Goal: Task Accomplishment & Management: Manage account settings

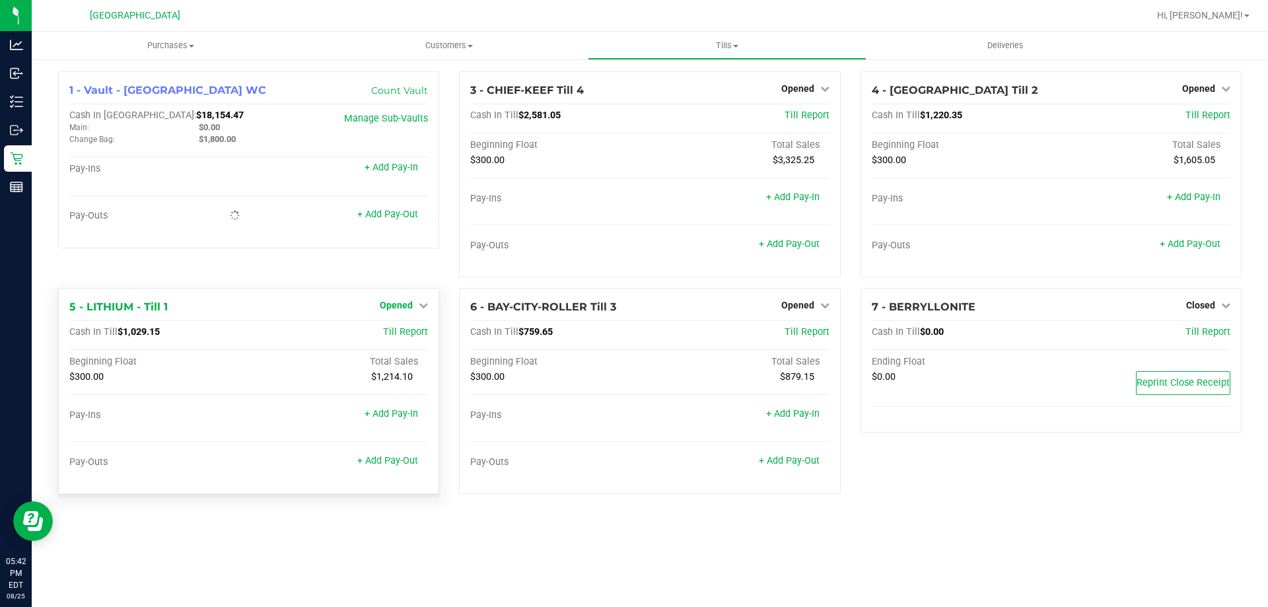
click at [394, 301] on span "Opened" at bounding box center [396, 305] width 33 height 11
click at [414, 330] on link "Close Till" at bounding box center [398, 333] width 36 height 11
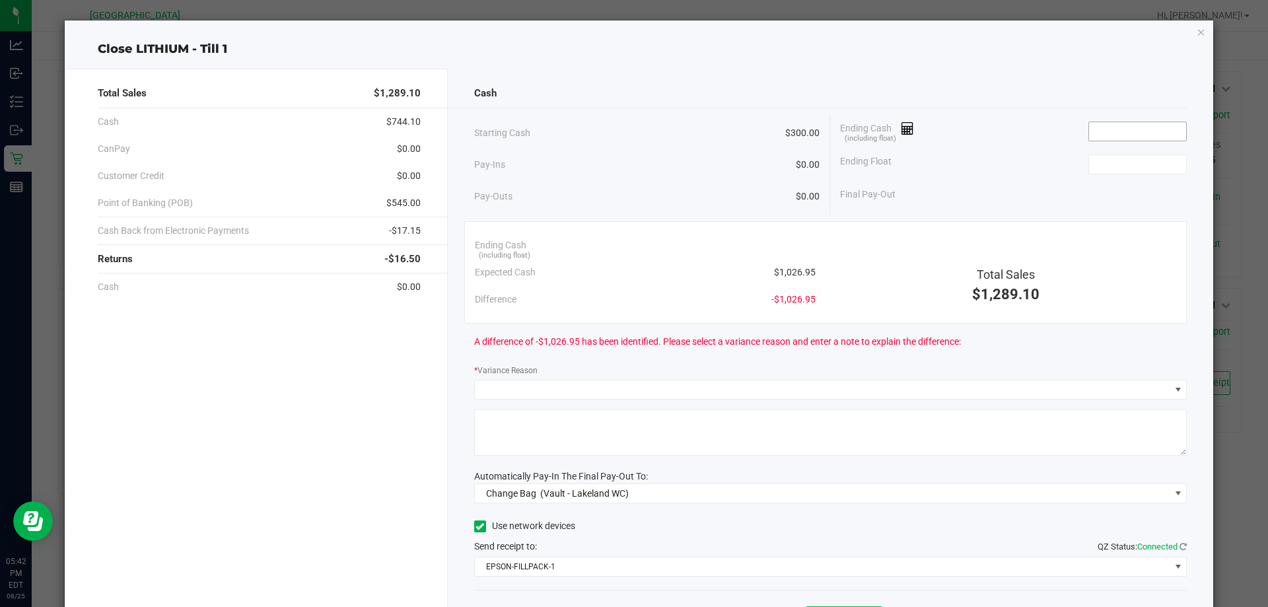
click at [1099, 136] on input at bounding box center [1137, 131] width 97 height 18
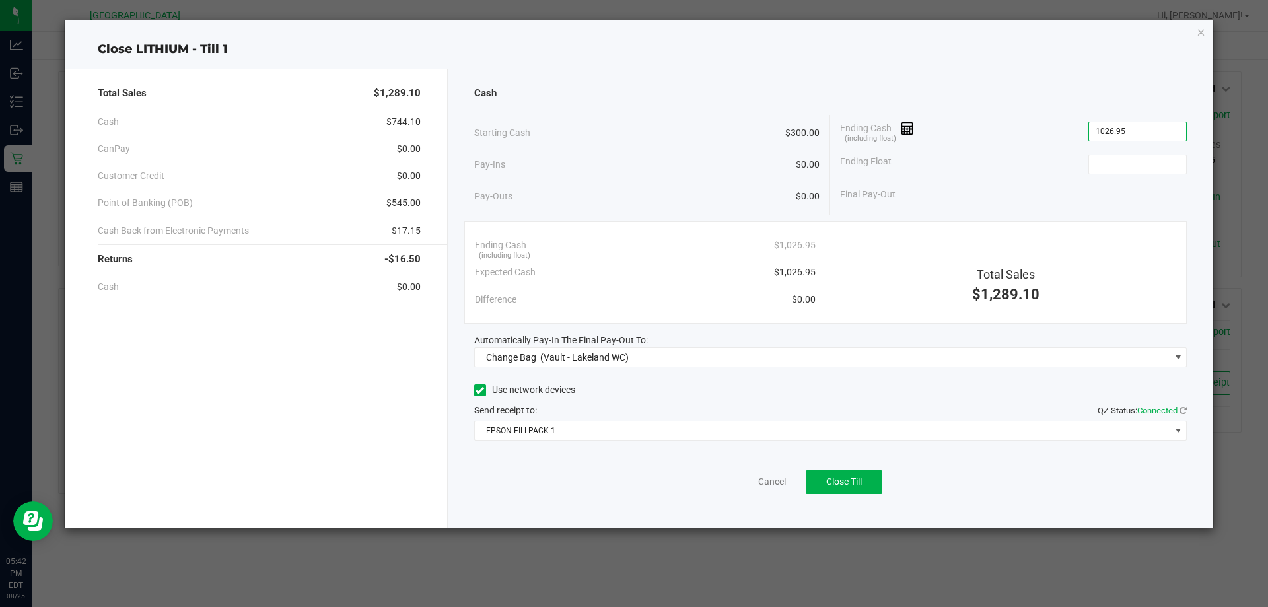
type input "$1,026.95"
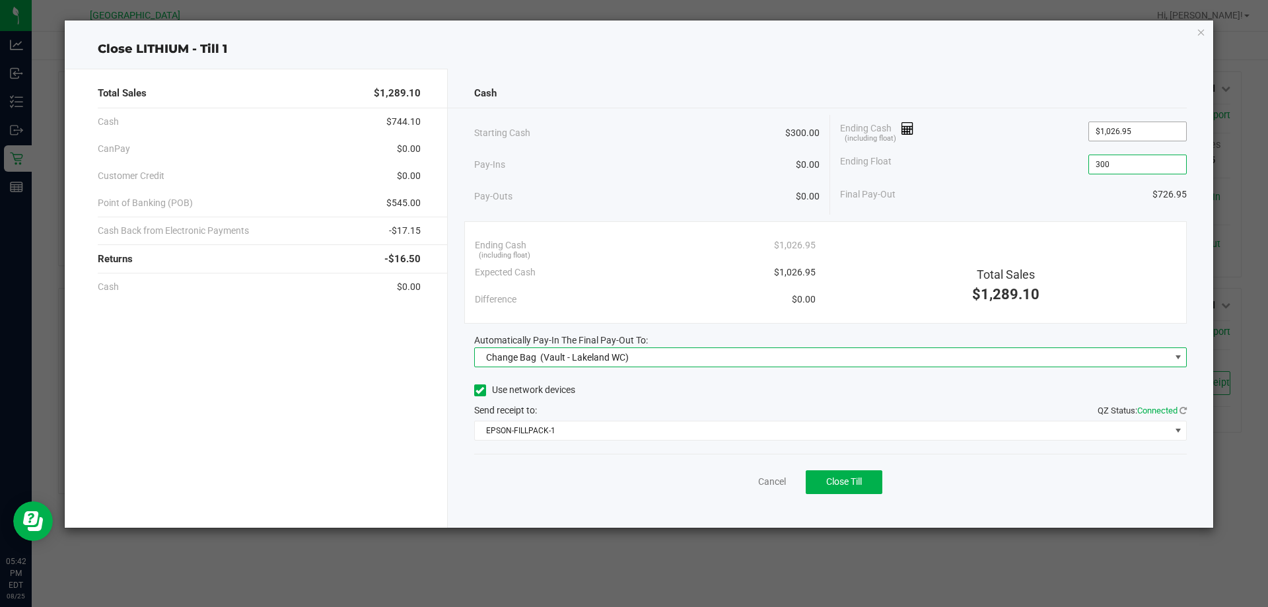
type input "$300.00"
click at [749, 349] on span "Change Bag (Vault - Lakeland WC)" at bounding box center [823, 357] width 696 height 18
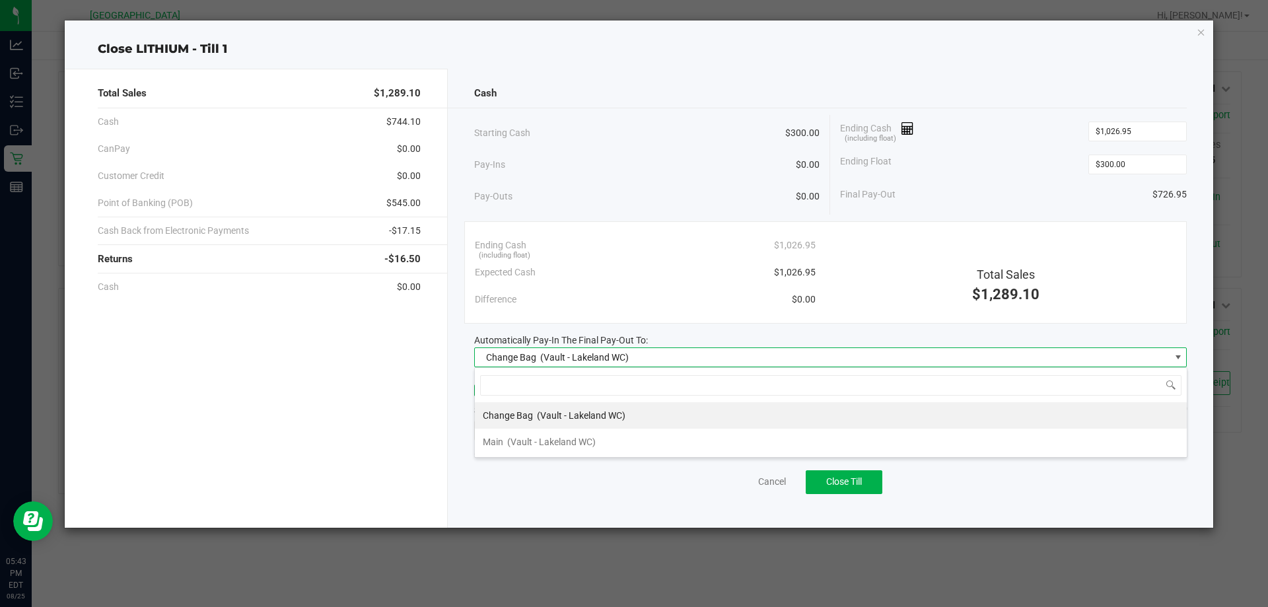
scroll to position [20, 713]
click at [676, 439] on li "Main (Vault - Lakeland WC)" at bounding box center [831, 442] width 712 height 26
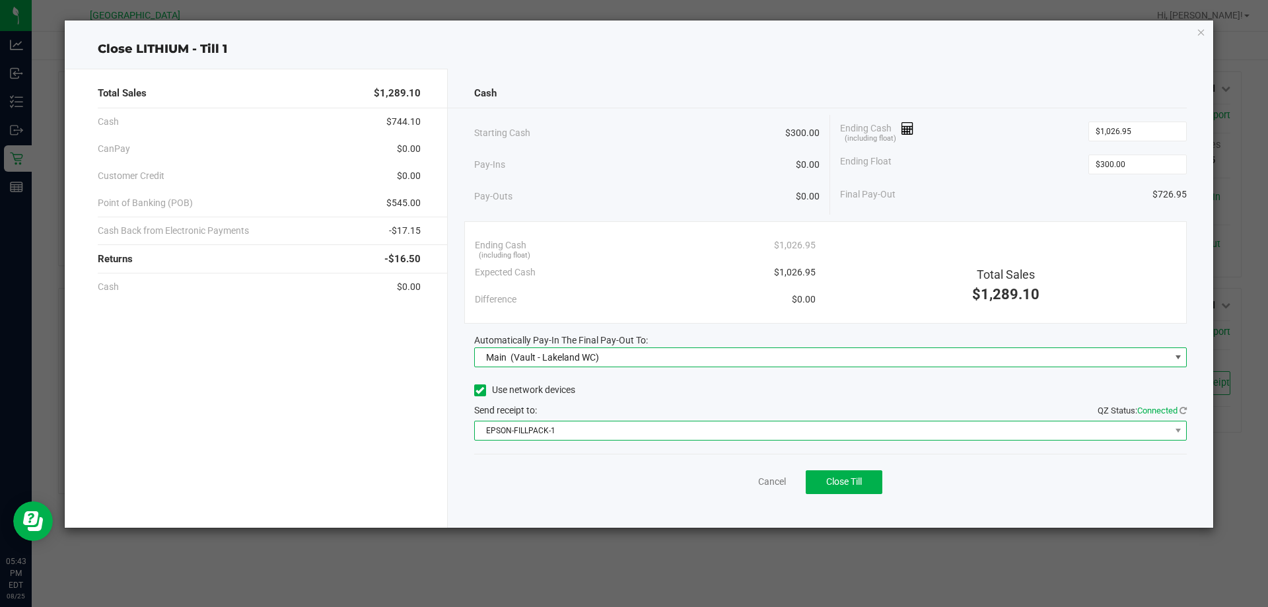
click at [674, 430] on span "EPSON-FILLPACK-1" at bounding box center [823, 430] width 696 height 18
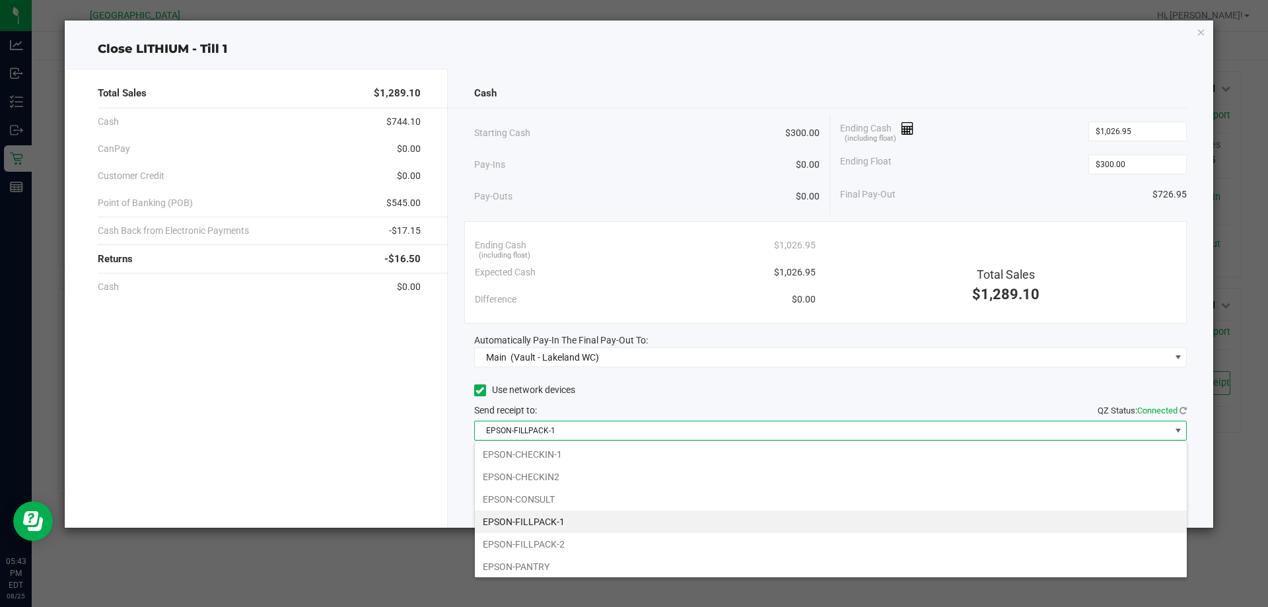
click at [585, 523] on li "EPSON-FILLPACK-1" at bounding box center [831, 522] width 712 height 22
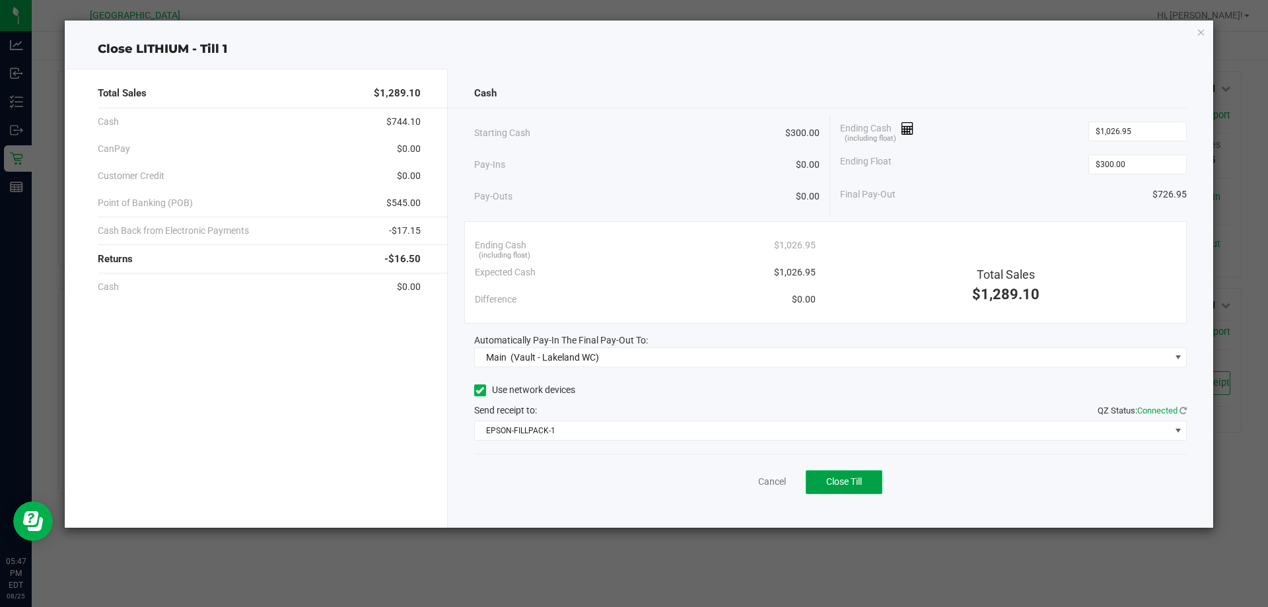
click at [836, 484] on span "Close Till" at bounding box center [844, 481] width 36 height 11
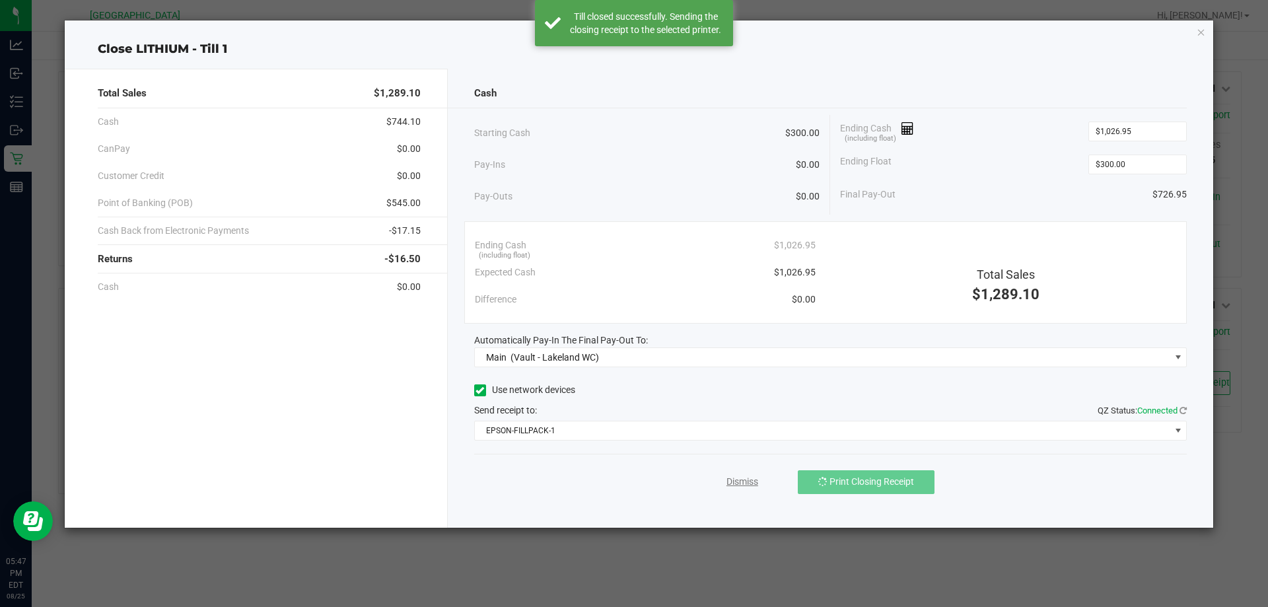
click at [727, 484] on link "Dismiss" at bounding box center [743, 482] width 32 height 14
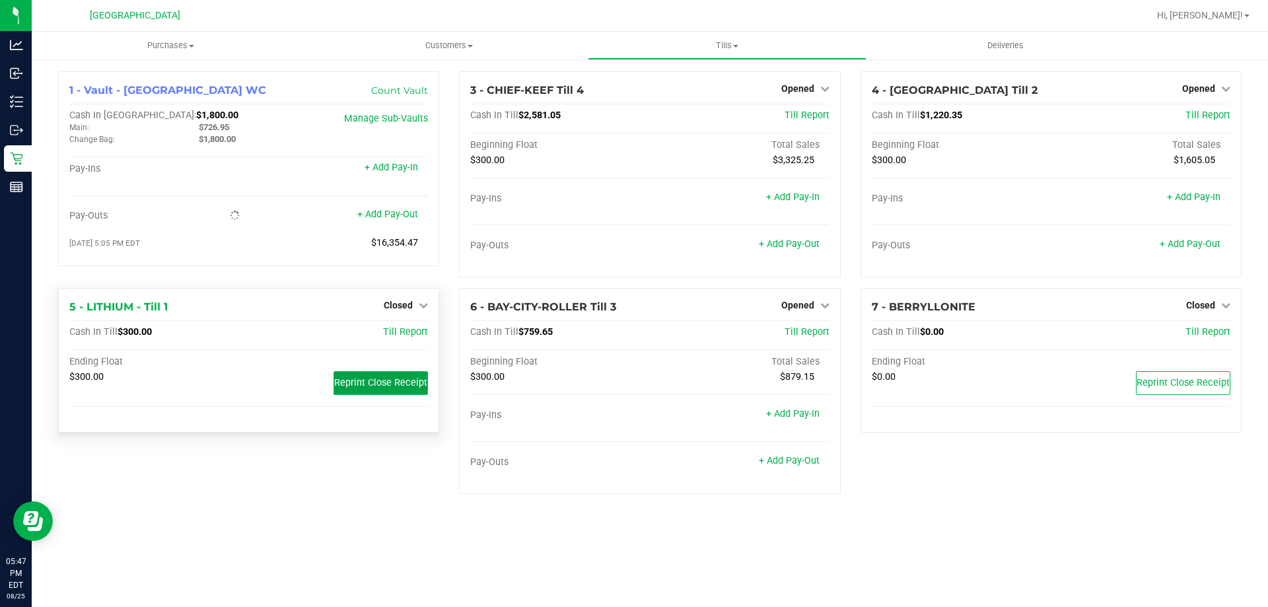
click at [373, 388] on span "Reprint Close Receipt" at bounding box center [380, 382] width 93 height 11
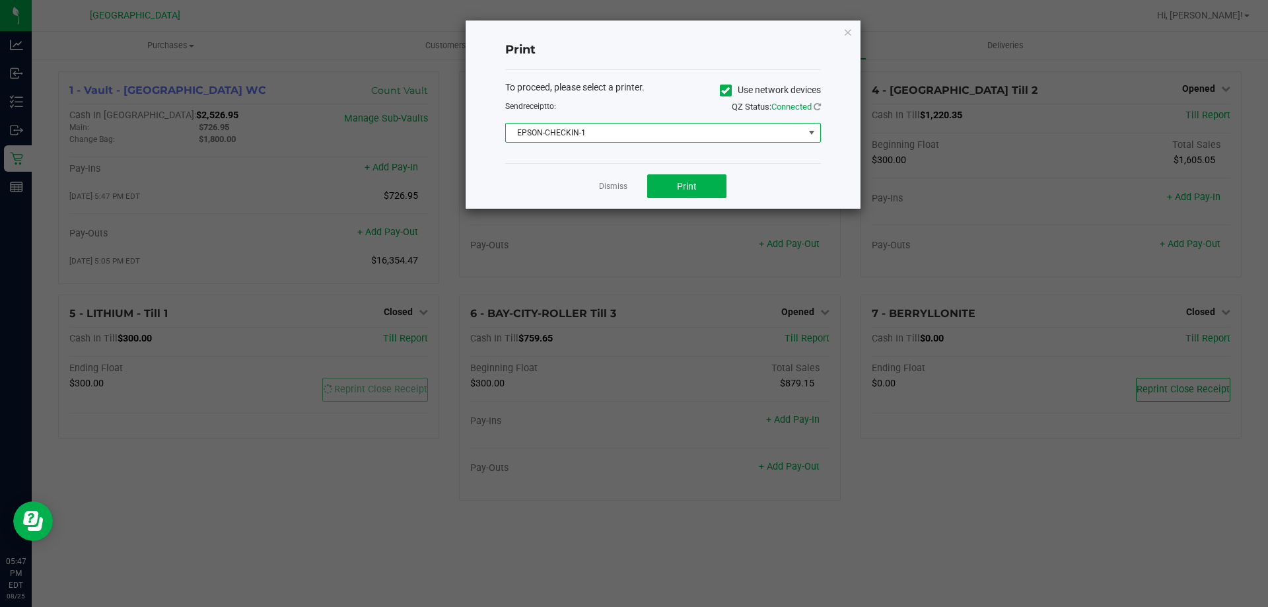
click at [698, 134] on span "EPSON-CHECKIN-1" at bounding box center [655, 133] width 298 height 18
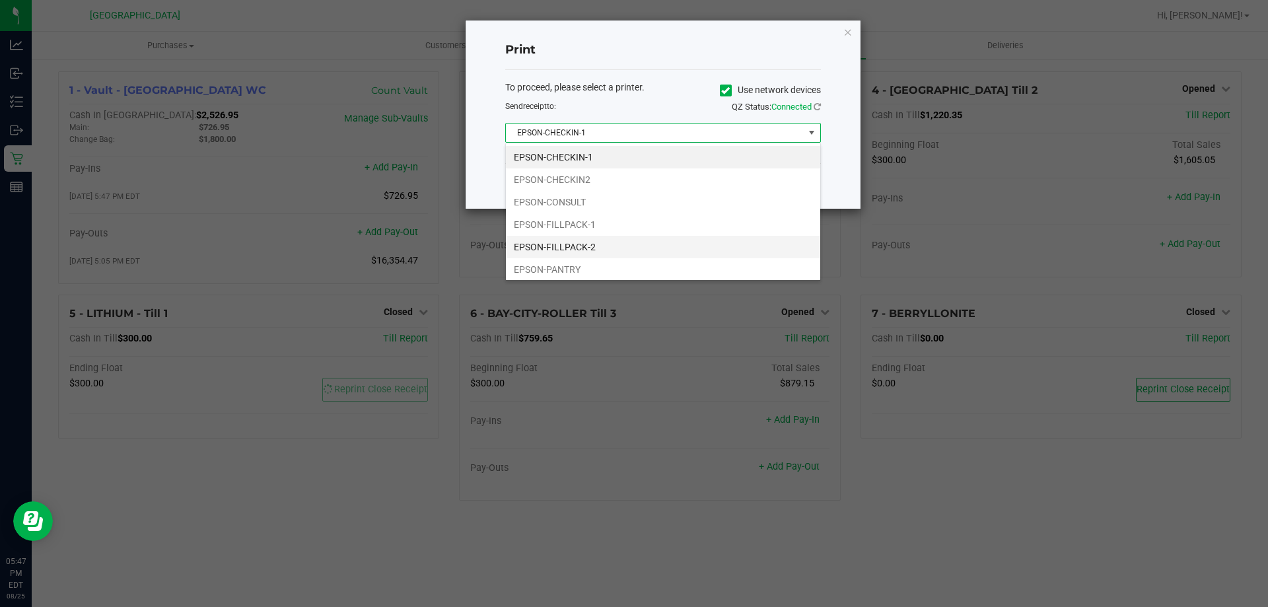
scroll to position [20, 316]
click at [587, 227] on li "EPSON-FILLPACK-1" at bounding box center [663, 224] width 314 height 22
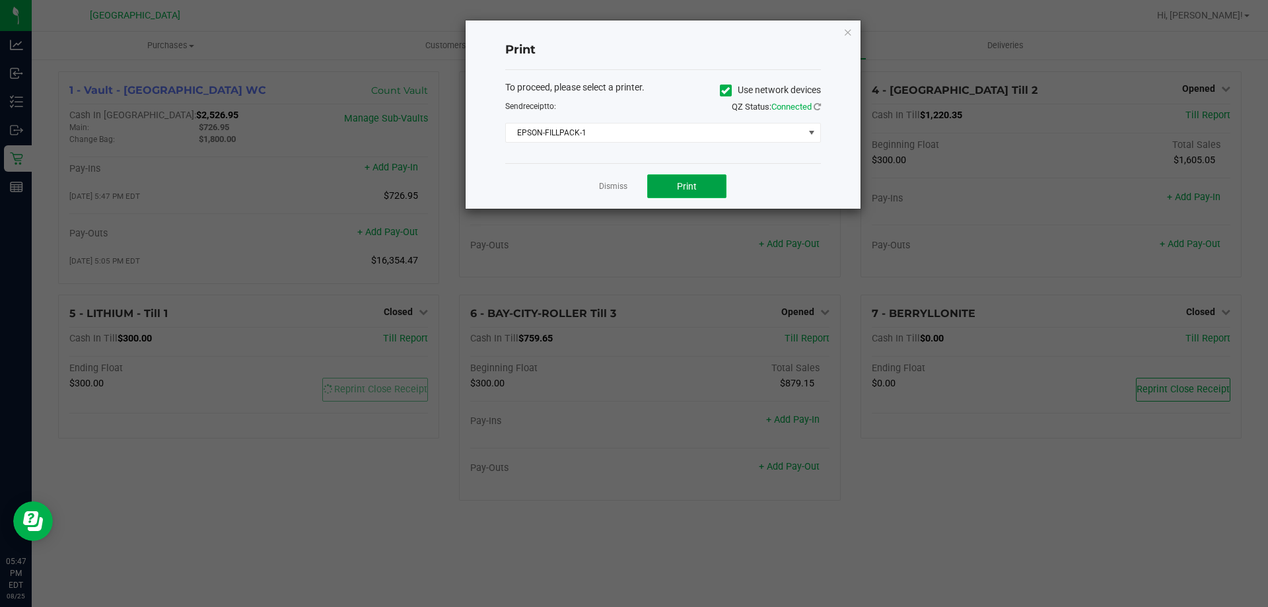
click at [720, 191] on button "Print" at bounding box center [686, 186] width 79 height 24
